Goal: Task Accomplishment & Management: Complete application form

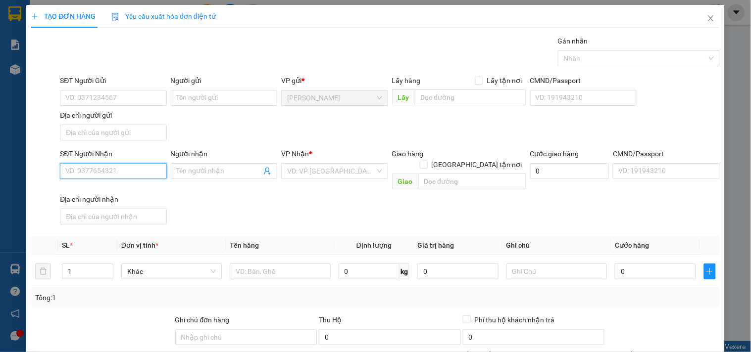
click at [95, 171] on input "SĐT Người Nhận" at bounding box center [113, 171] width 106 height 16
type input "0362016294"
click at [184, 173] on input "Người nhận" at bounding box center [219, 171] width 85 height 11
click at [303, 167] on input "search" at bounding box center [331, 171] width 88 height 15
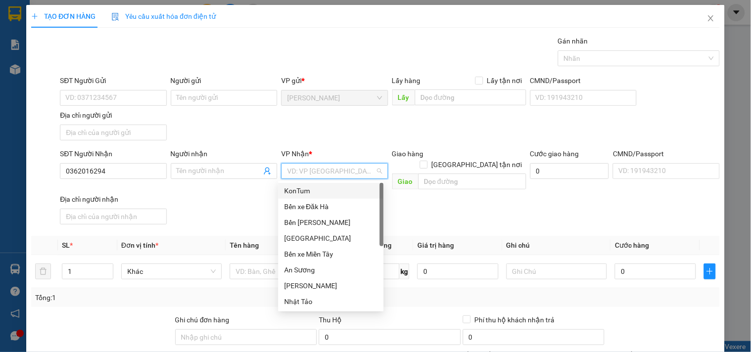
type input "k"
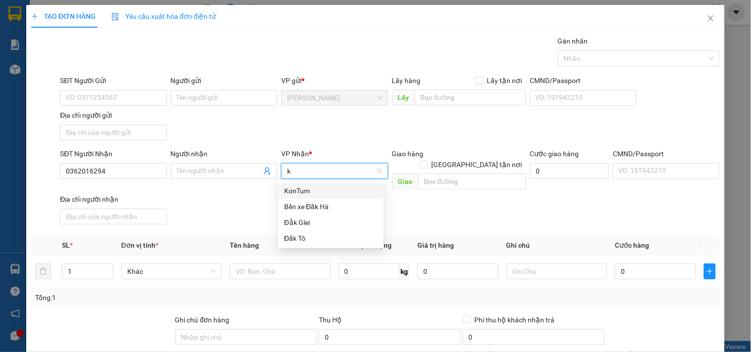
click at [304, 189] on div "KonTum" at bounding box center [331, 191] width 94 height 11
click at [281, 271] on td at bounding box center [280, 271] width 108 height 33
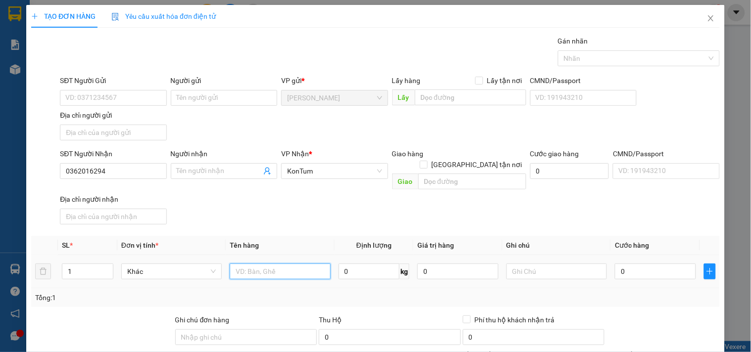
click at [285, 266] on input "text" at bounding box center [280, 272] width 100 height 16
type input "tg"
click at [617, 264] on input "0" at bounding box center [655, 272] width 81 height 16
type input "5"
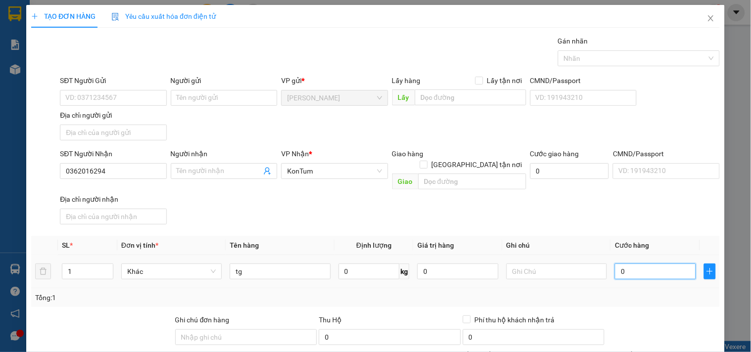
type input "5"
type input "50"
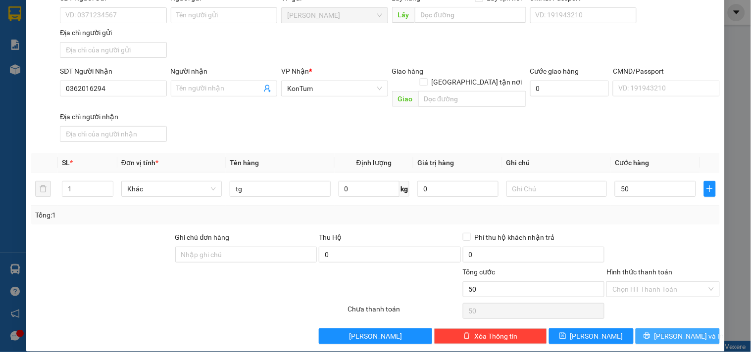
type input "50.000"
click at [650, 333] on icon "printer" at bounding box center [647, 336] width 7 height 7
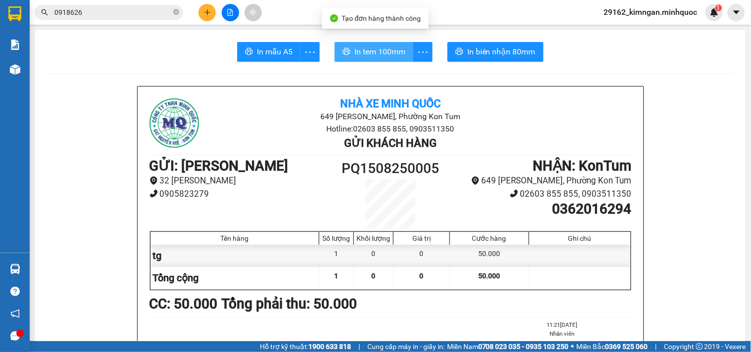
click at [362, 50] on span "In tem 100mm" at bounding box center [379, 52] width 51 height 12
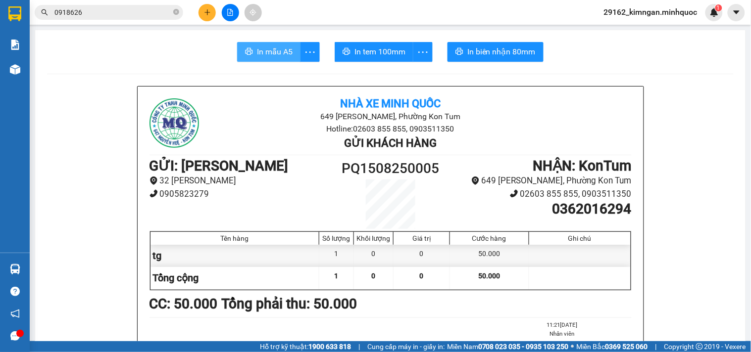
click at [276, 51] on span "In mẫu A5" at bounding box center [275, 52] width 36 height 12
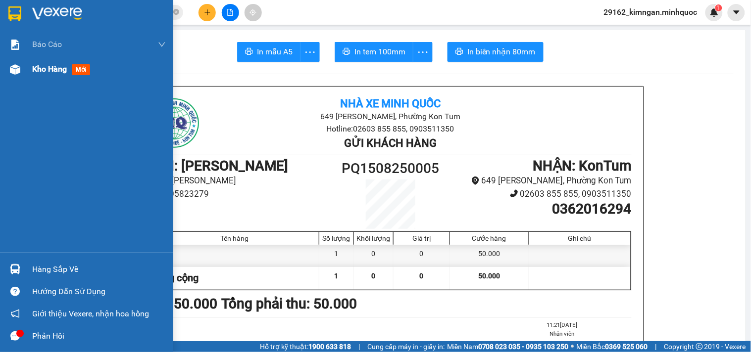
click at [65, 66] on span "Kho hàng" at bounding box center [49, 68] width 35 height 9
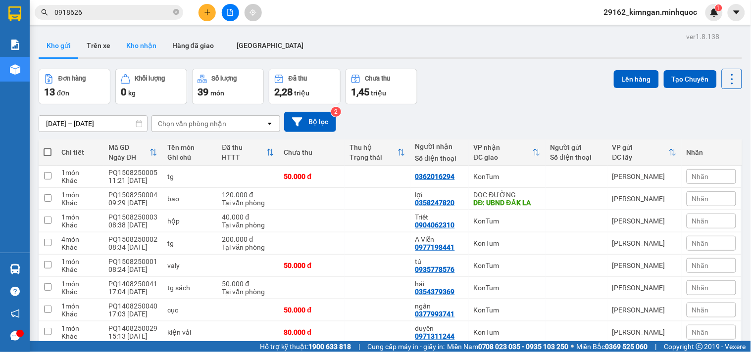
click at [159, 52] on button "Kho nhận" at bounding box center [141, 46] width 46 height 24
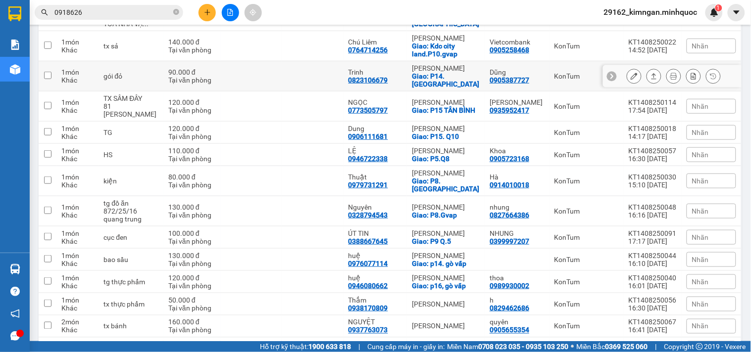
scroll to position [110, 0]
